Goal: Task Accomplishment & Management: Manage account settings

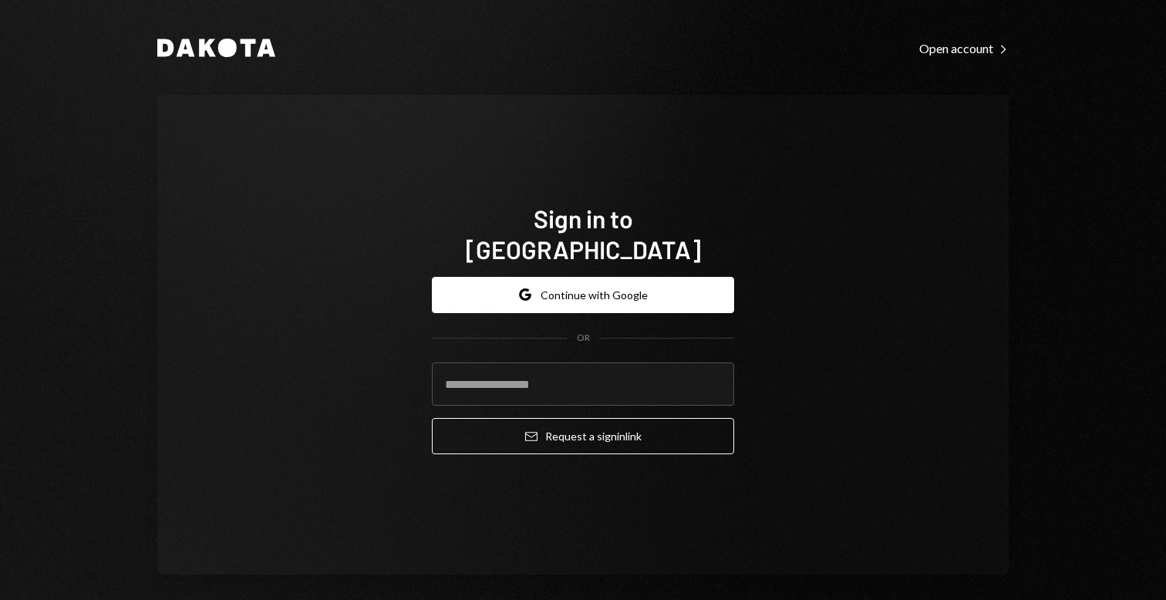
click at [626, 343] on form "Google Continue with Google OR Email Request a sign in link" at bounding box center [583, 366] width 302 height 178
click at [612, 370] on input "email" at bounding box center [583, 384] width 302 height 43
type input "**********"
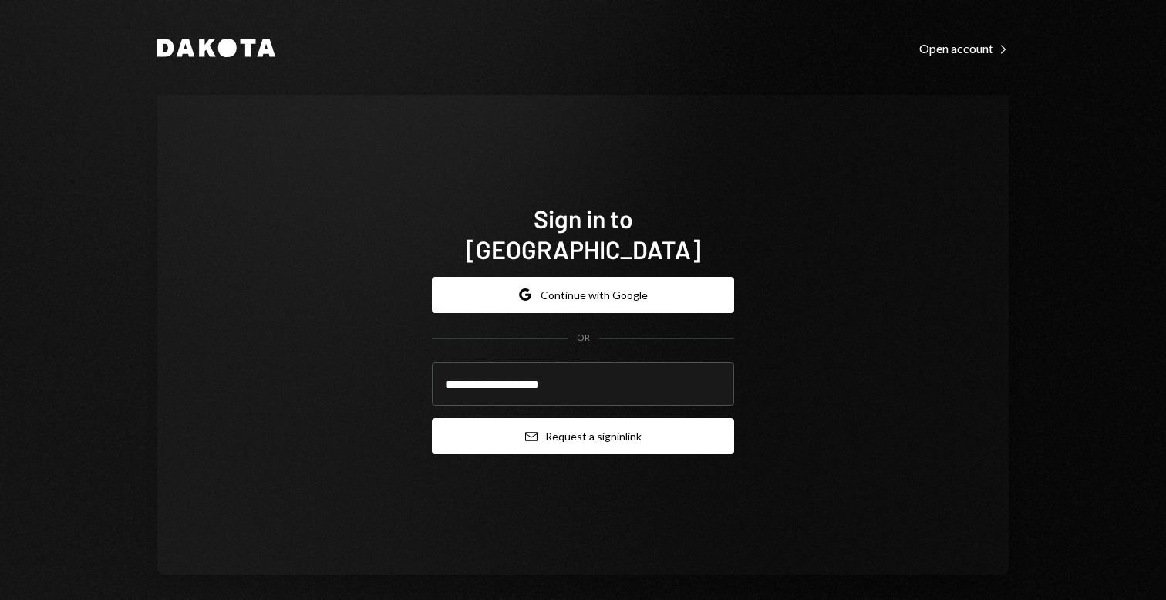
click at [564, 424] on button "Email Request a sign in link" at bounding box center [583, 436] width 302 height 36
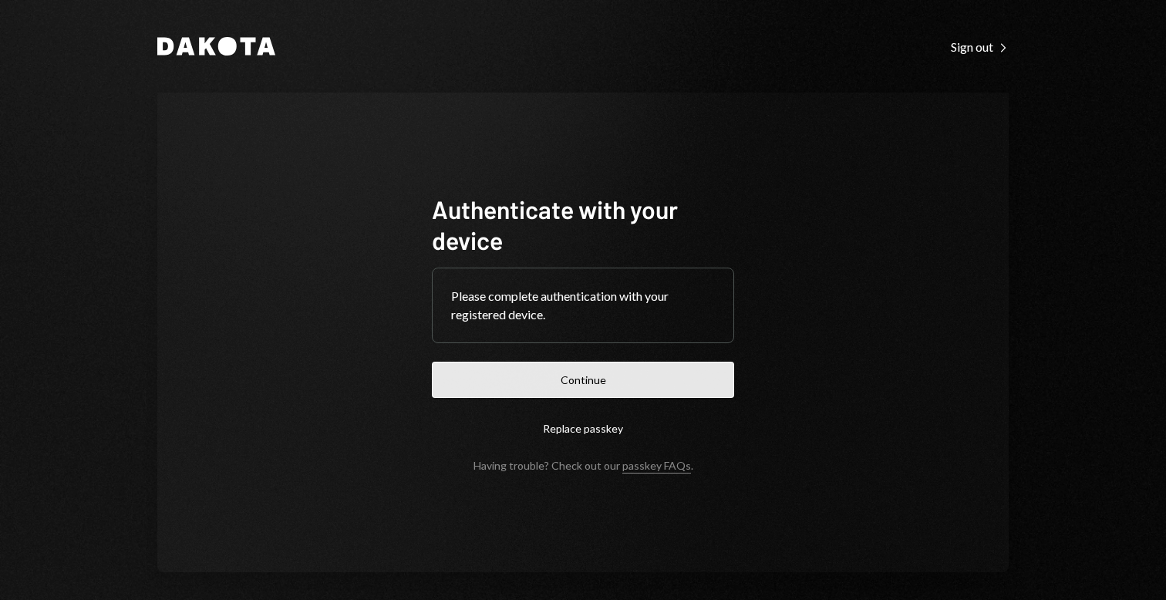
click at [606, 390] on button "Continue" at bounding box center [583, 380] width 302 height 36
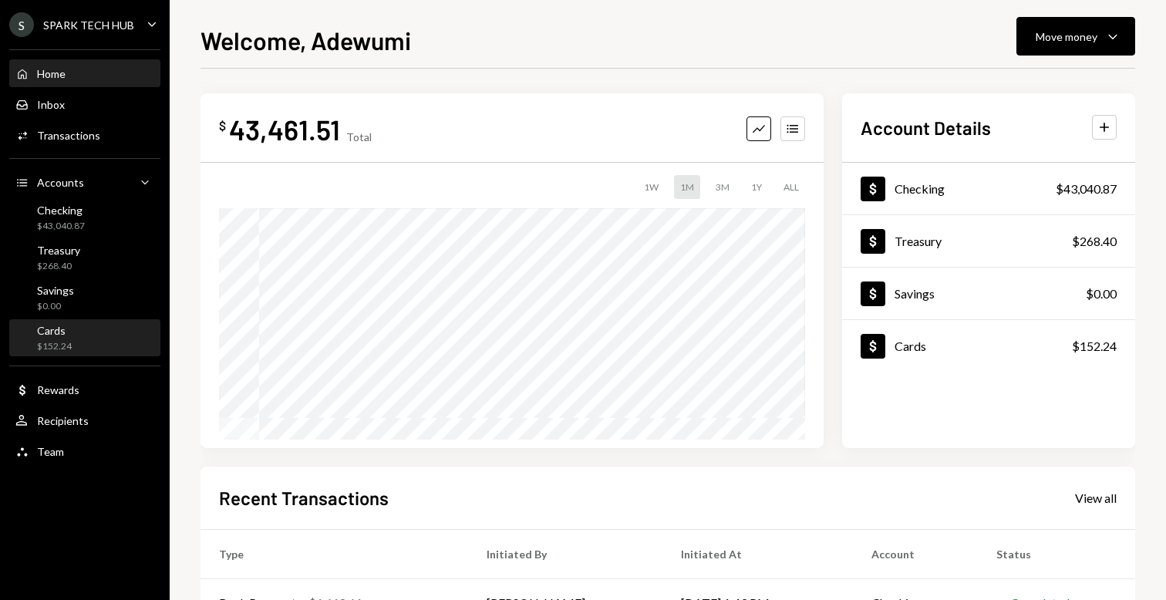
click at [66, 349] on div "$152.24" at bounding box center [54, 346] width 35 height 13
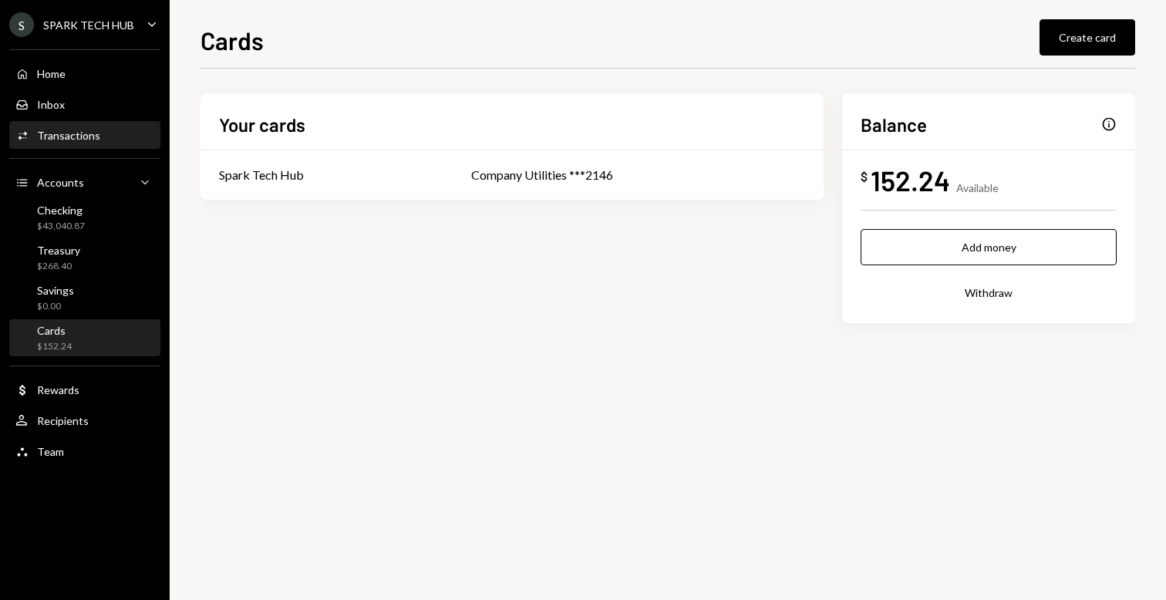
click at [97, 138] on div "Activities Transactions" at bounding box center [84, 136] width 139 height 14
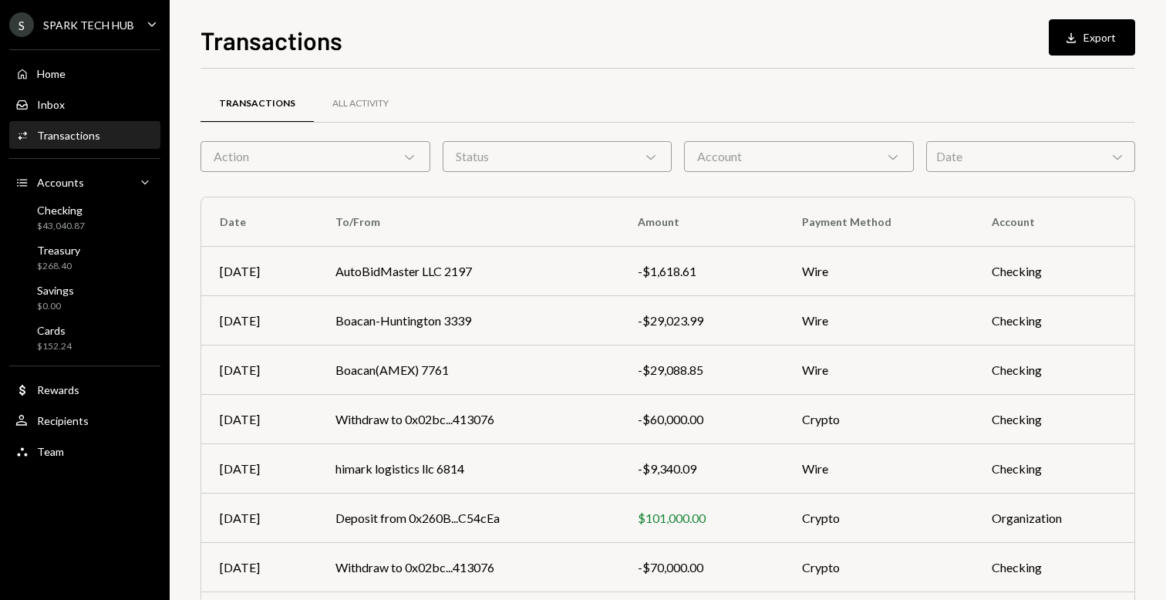
click at [305, 148] on div "Action Chevron Down" at bounding box center [316, 156] width 230 height 31
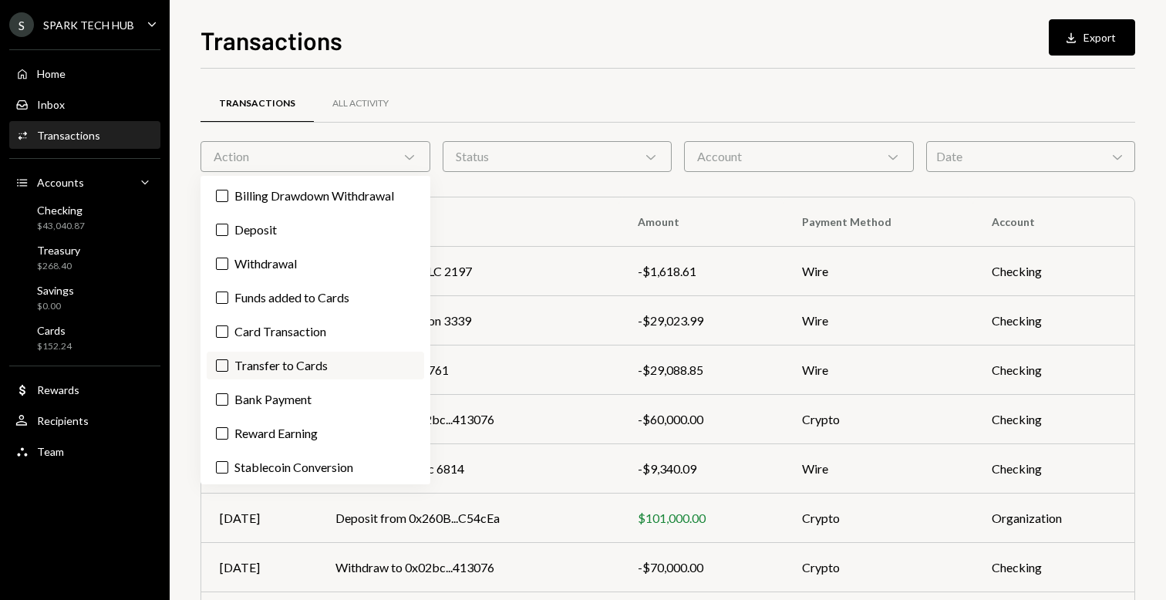
scroll to position [37, 0]
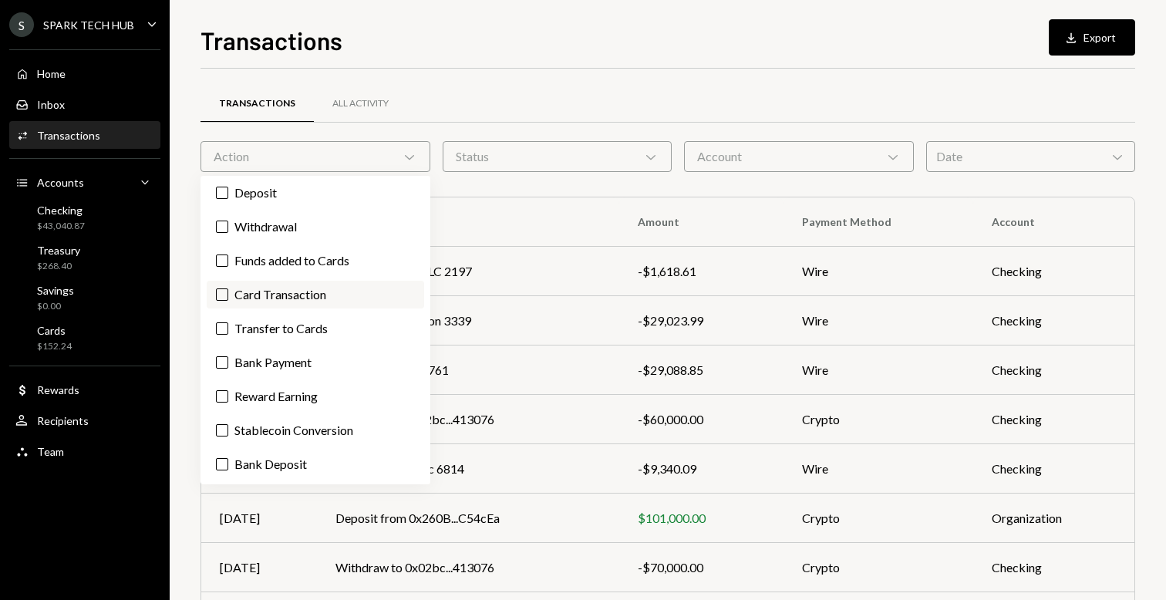
click at [221, 299] on button "Card Transaction" at bounding box center [222, 295] width 12 height 12
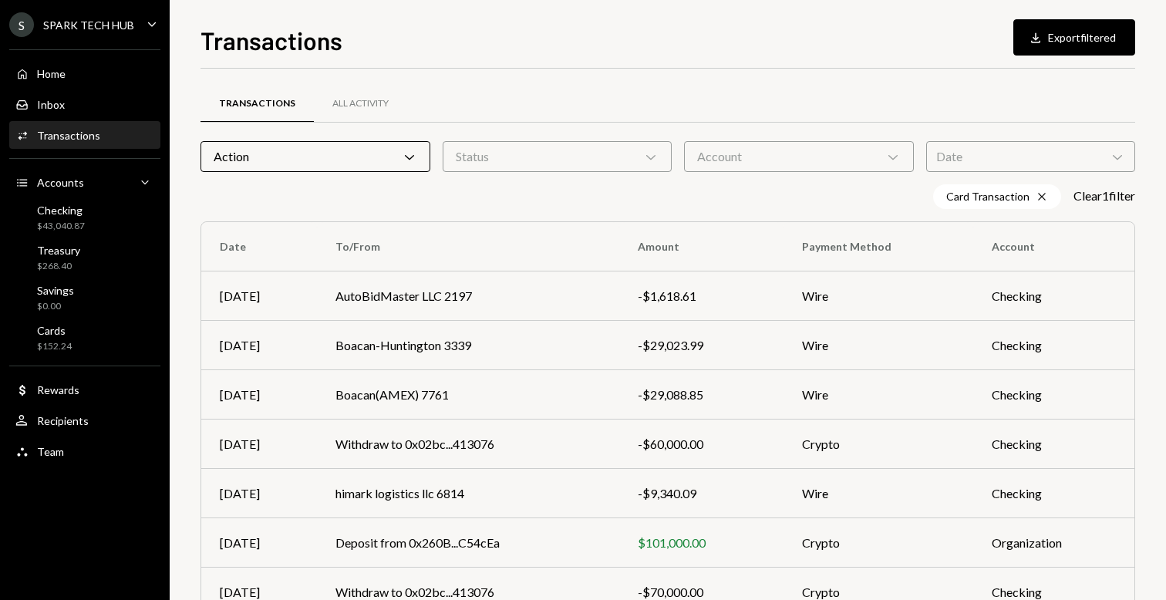
click at [564, 169] on div "Status Chevron Down" at bounding box center [558, 156] width 230 height 31
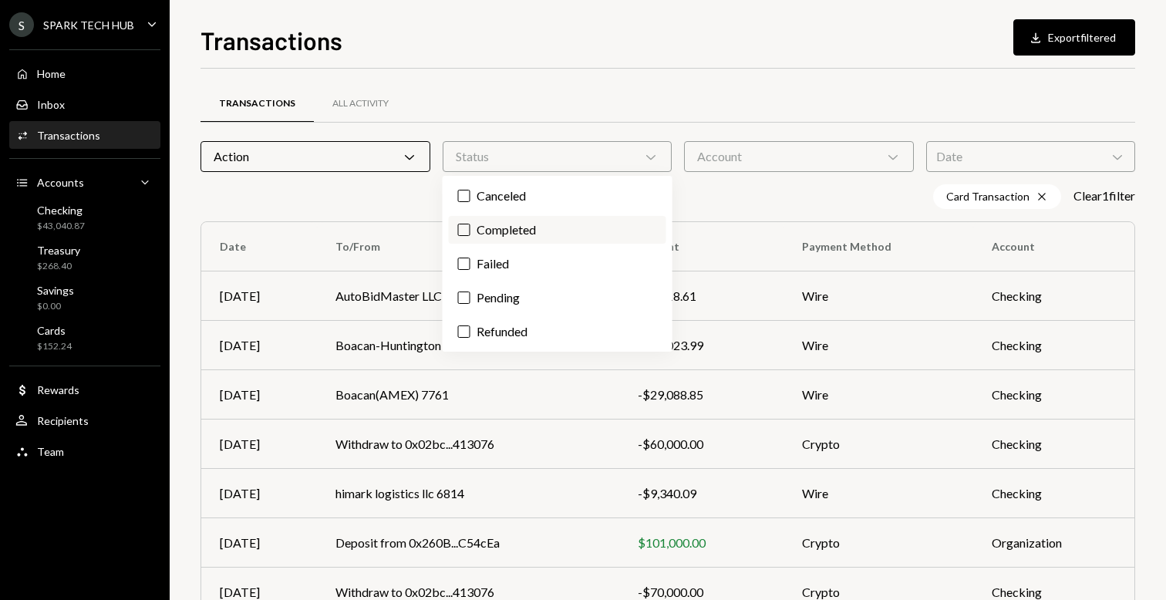
click at [555, 230] on label "Completed" at bounding box center [558, 230] width 218 height 28
click at [471, 230] on button "Completed" at bounding box center [464, 230] width 12 height 12
click at [767, 163] on div "Account Chevron Down" at bounding box center [799, 156] width 230 height 31
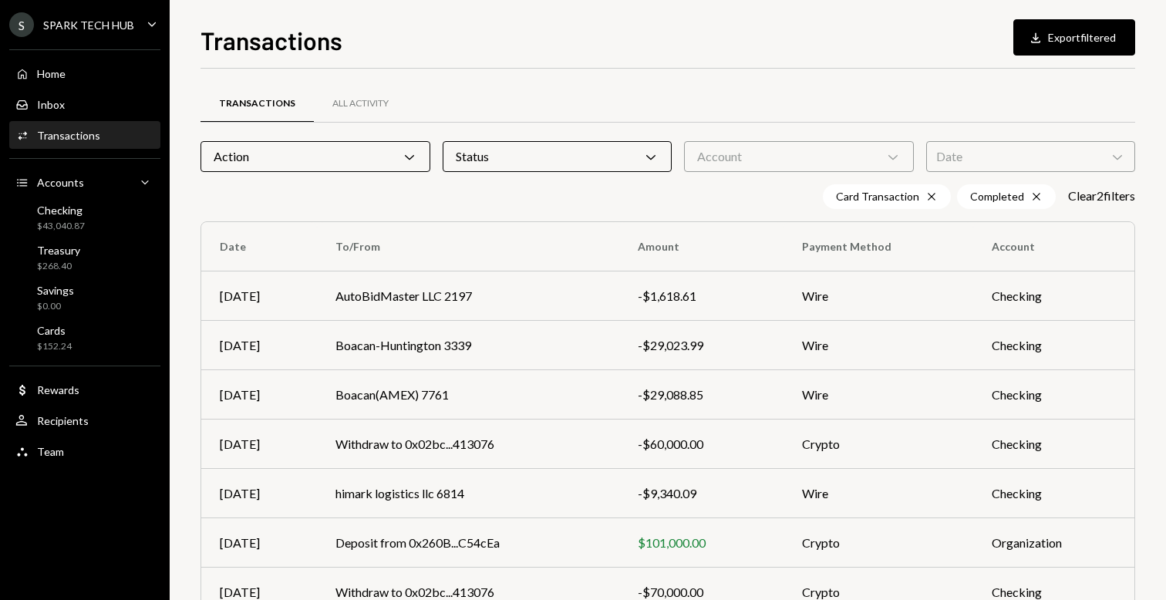
click at [956, 154] on div "Date Chevron Down" at bounding box center [1031, 156] width 209 height 31
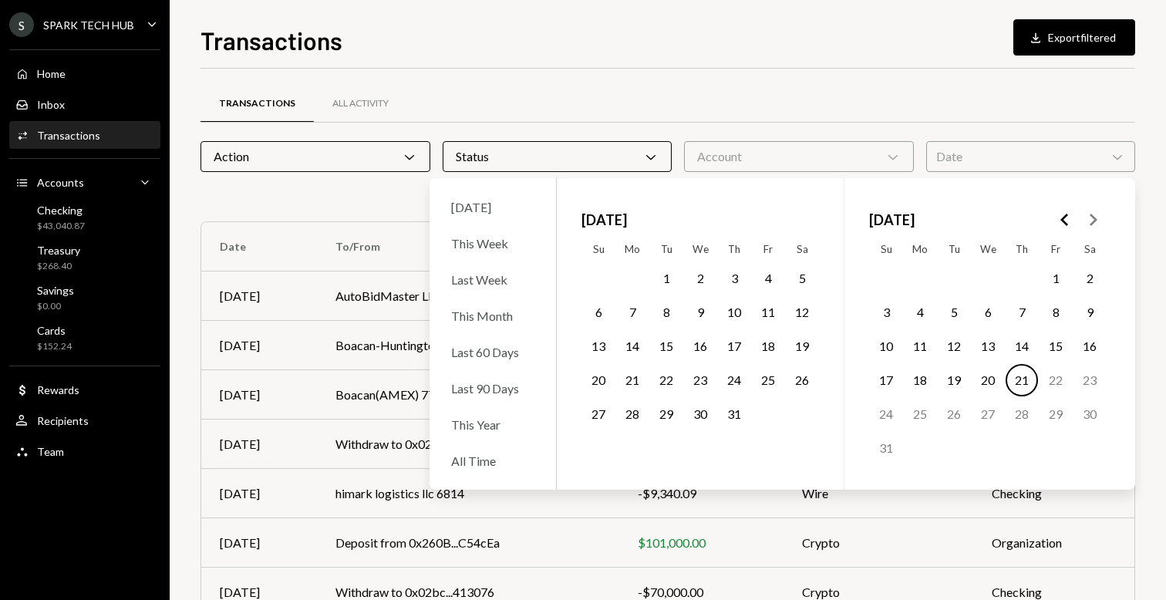
click at [1065, 272] on button "1" at bounding box center [1056, 278] width 32 height 32
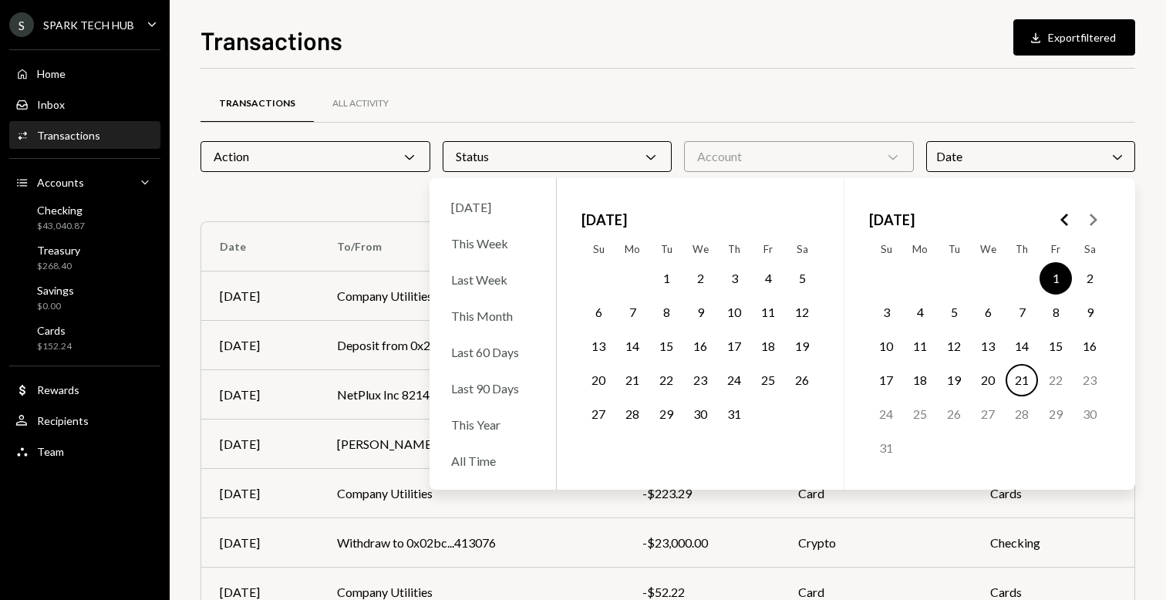
click at [1019, 379] on button "21" at bounding box center [1022, 380] width 32 height 32
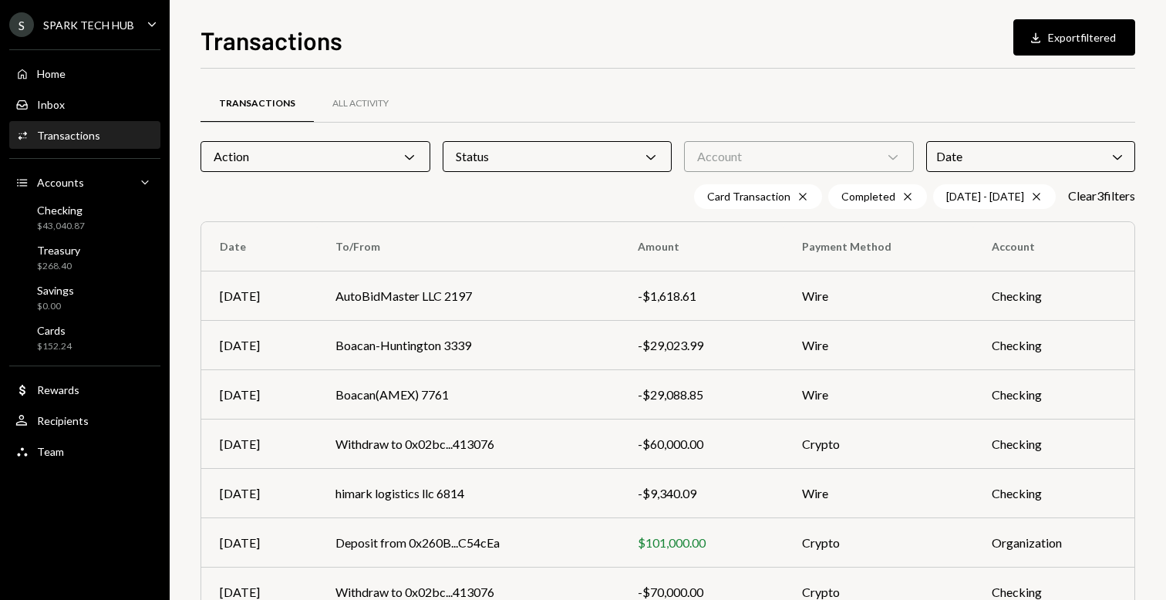
click at [959, 70] on div "Transactions All Activity Action Chevron Down Status Chevron Down Account Chevr…" at bounding box center [668, 449] width 935 height 761
click at [1039, 45] on button "Download Export filtered" at bounding box center [1075, 37] width 122 height 36
click at [549, 187] on div "Card Transaction Cross Completed Cross [DATE] - [DATE] Cross Clear 3 filter s" at bounding box center [668, 196] width 935 height 25
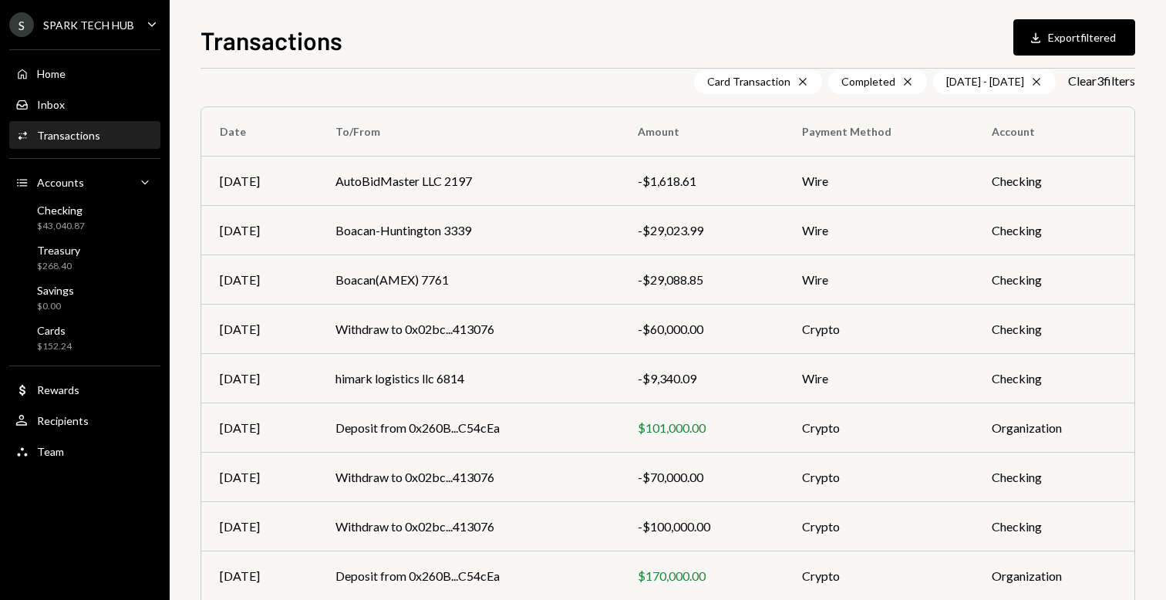
scroll to position [0, 0]
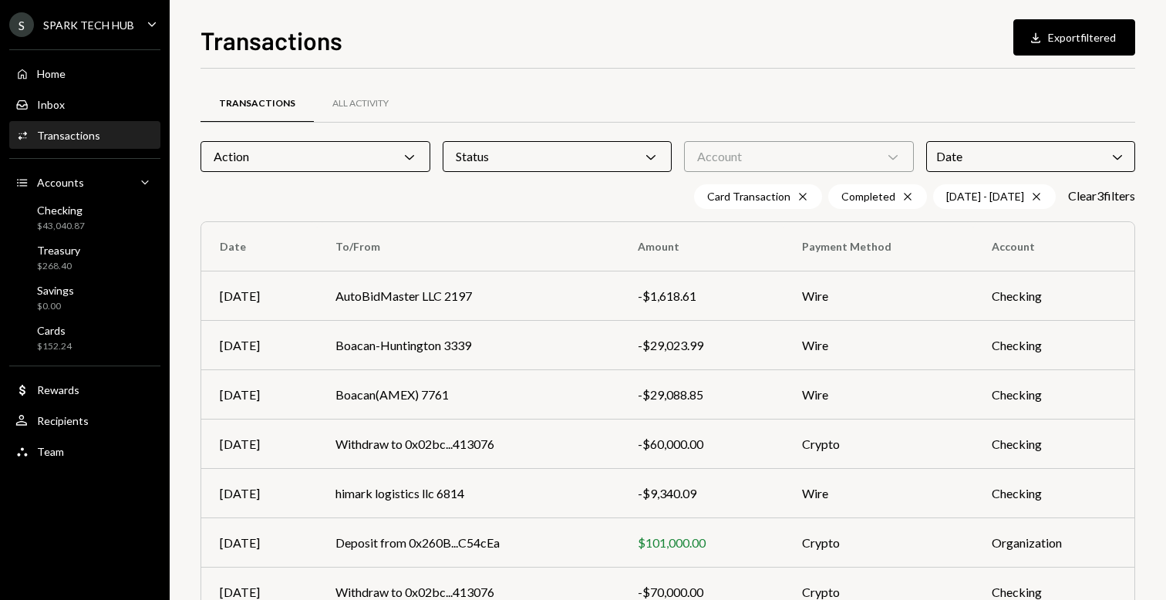
click at [246, 153] on div "Action Chevron Down" at bounding box center [316, 156] width 230 height 31
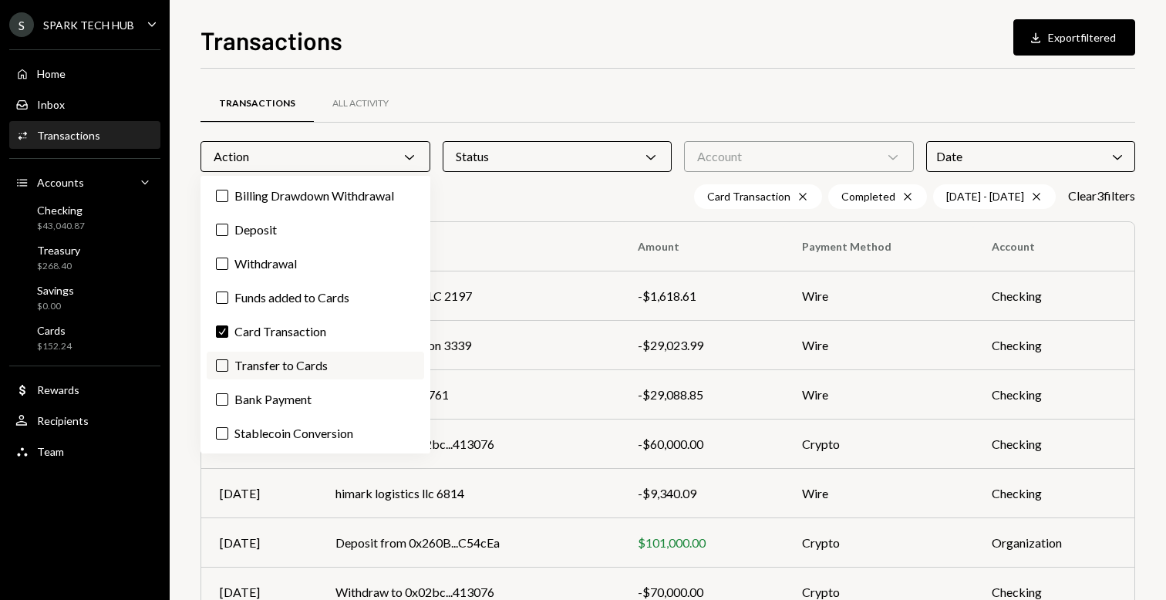
click at [280, 368] on label "Transfer to Cards" at bounding box center [316, 366] width 218 height 28
click at [228, 368] on button "Transfer to Cards" at bounding box center [222, 365] width 12 height 12
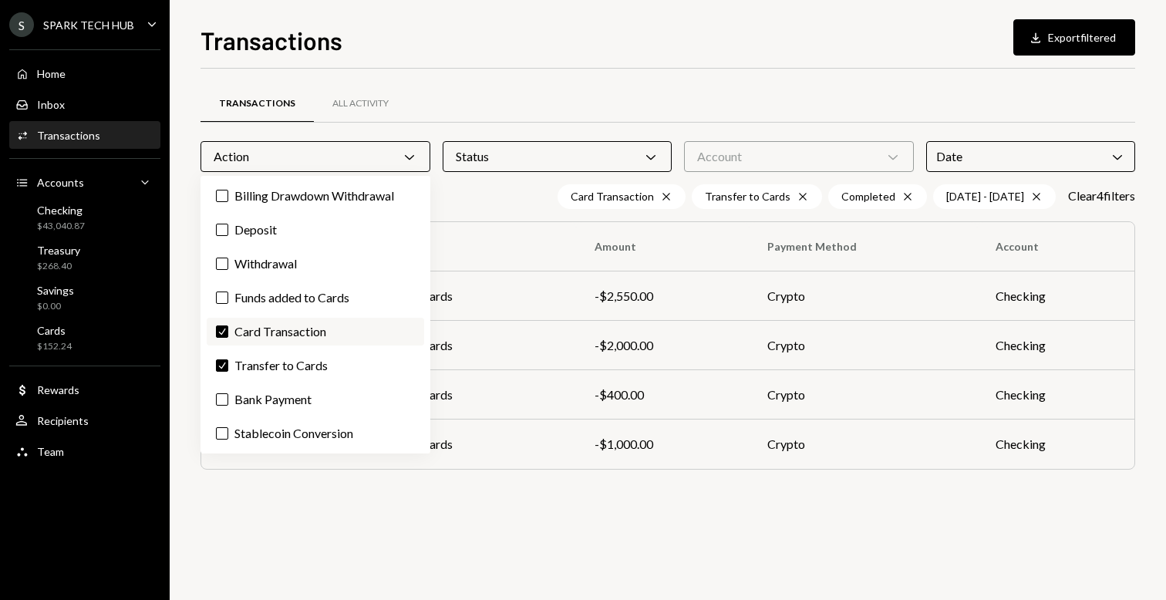
click at [240, 326] on label "Check Card Transaction" at bounding box center [316, 332] width 218 height 28
click at [228, 326] on button "Check" at bounding box center [222, 332] width 12 height 12
click at [547, 204] on div "Transfer to Cards Cross Completed Cross [DATE] - [DATE] Cross Clear 3 filter s" at bounding box center [668, 196] width 935 height 25
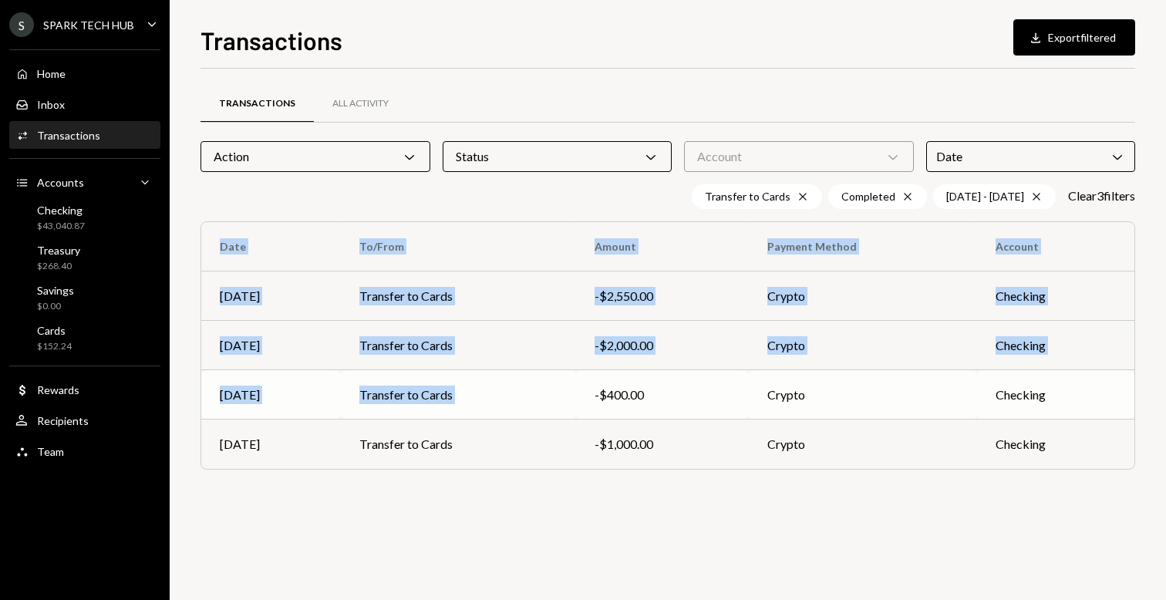
drag, startPoint x: 647, startPoint y: 470, endPoint x: 609, endPoint y: 375, distance: 102.4
click at [609, 375] on div "Transactions All Activity Action Chevron Down Status Chevron Down Account Chevr…" at bounding box center [668, 296] width 935 height 407
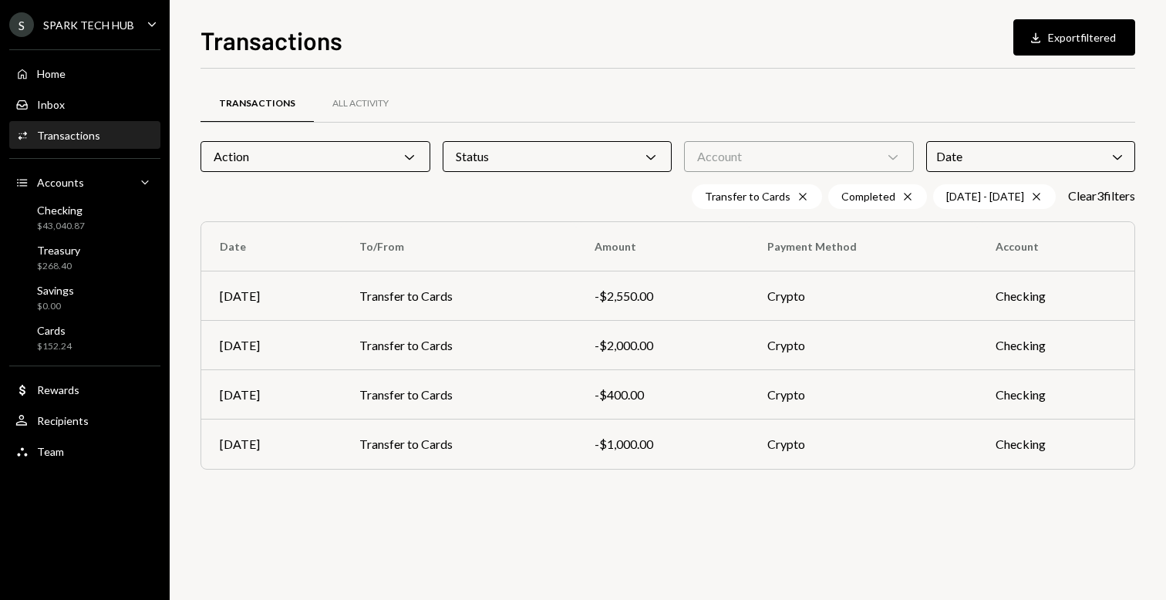
click at [621, 504] on div "Transactions All Activity Action Chevron Down Status Chevron Down Account Chevr…" at bounding box center [668, 335] width 935 height 532
